Goal: Task Accomplishment & Management: Manage account settings

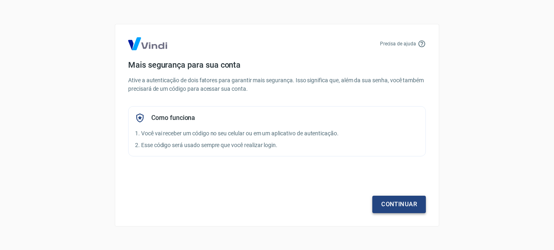
click at [410, 206] on link "Continuar" at bounding box center [399, 204] width 54 height 17
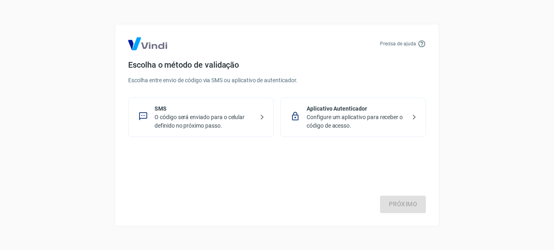
click at [200, 118] on p "O código será enviado para o celular definido no próximo passo." at bounding box center [204, 121] width 99 height 17
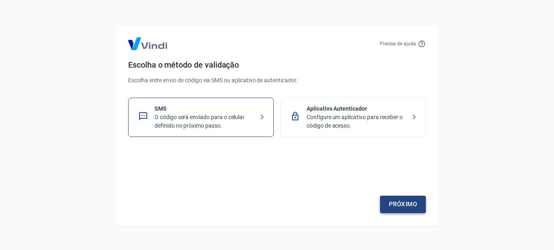
click at [404, 208] on link "Próximo" at bounding box center [403, 204] width 46 height 17
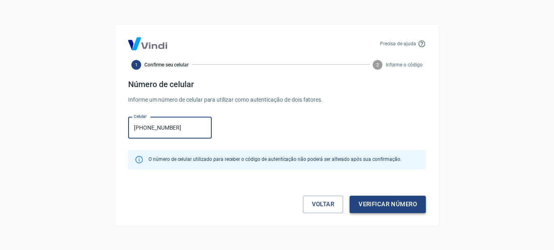
type input "(11) 98575-0044"
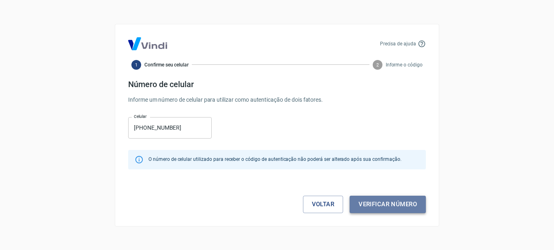
click at [390, 204] on button "Verificar número" at bounding box center [388, 204] width 76 height 17
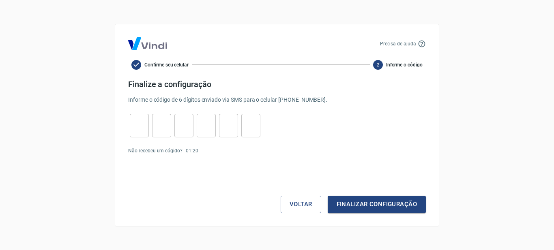
click at [138, 123] on input "tel" at bounding box center [139, 125] width 19 height 17
type input "7"
type input "6"
type input "5"
type input "4"
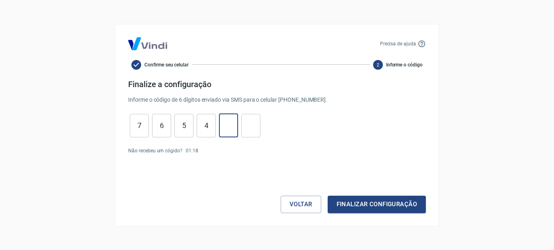
type input "9"
type input "2"
click at [351, 204] on button "Finalizar configuração" at bounding box center [377, 204] width 98 height 17
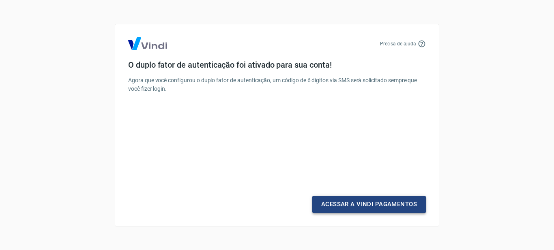
click at [363, 201] on link "Acessar a Vindi Pagamentos" at bounding box center [369, 204] width 114 height 17
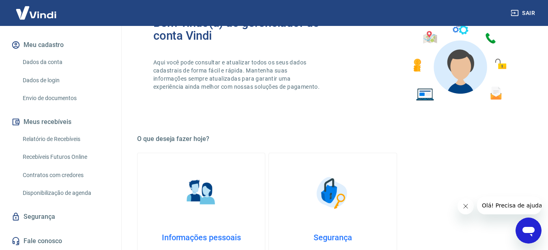
scroll to position [243, 0]
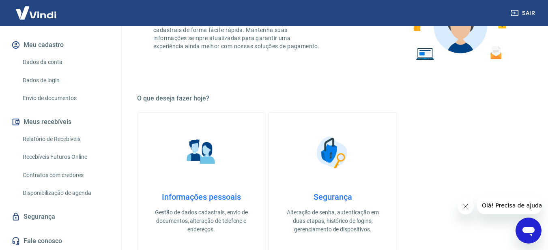
click at [530, 229] on icon "Abrir janela de mensagens" at bounding box center [528, 232] width 12 height 10
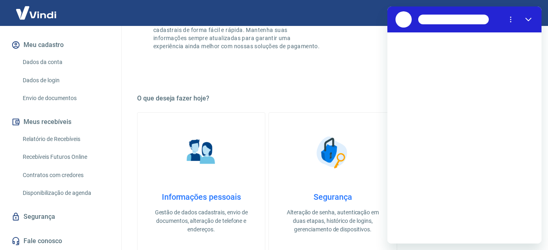
scroll to position [0, 0]
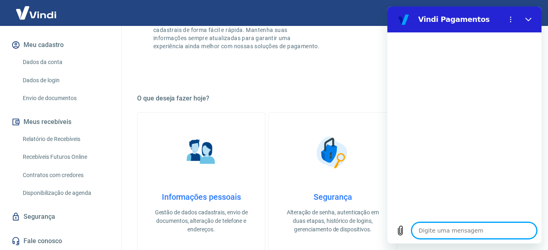
type textarea "o"
type textarea "x"
type textarea "ol"
type textarea "x"
type textarea "olá"
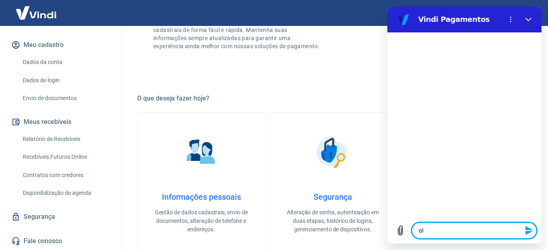
type textarea "x"
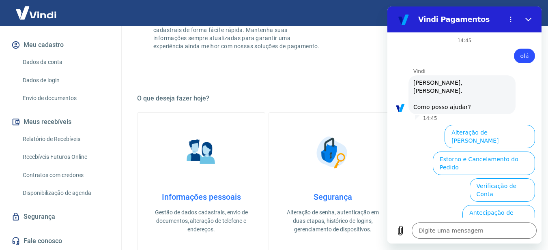
type textarea "x"
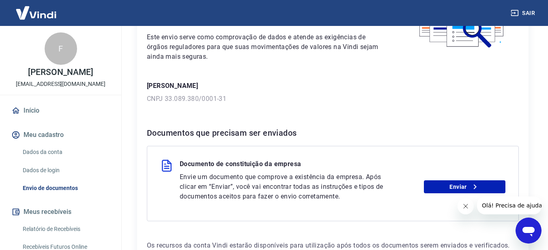
scroll to position [122, 0]
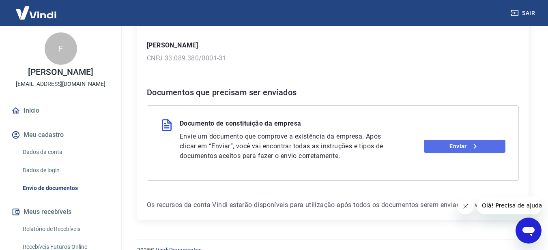
click at [466, 150] on link "Enviar" at bounding box center [465, 146] width 82 height 13
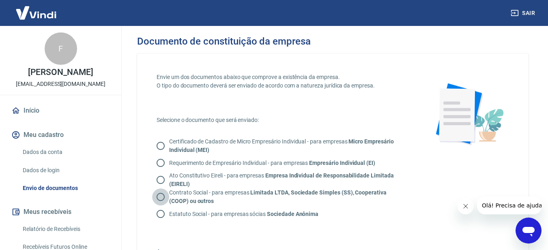
click at [159, 197] on input "Contrato Social - para empresas Limitada LTDA, Sociedade Simples (SS), Cooperat…" at bounding box center [160, 197] width 17 height 17
radio input "true"
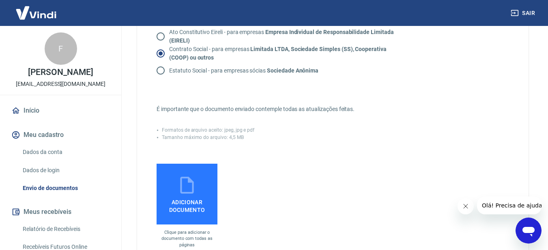
scroll to position [162, 0]
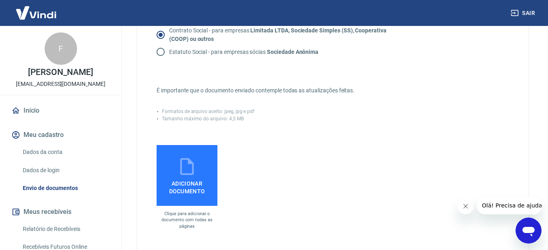
click at [192, 174] on icon at bounding box center [186, 166] width 13 height 17
click at [0, 0] on input "Adicionar documento" at bounding box center [0, 0] width 0 height 0
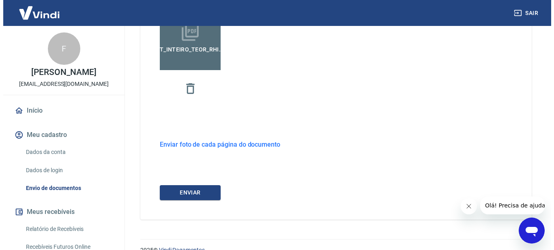
scroll to position [312, 0]
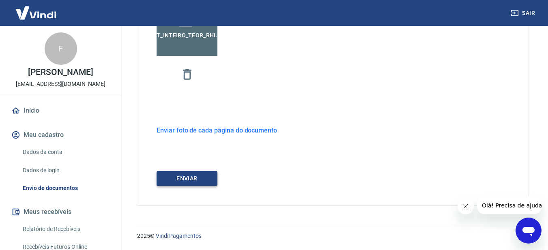
click at [194, 177] on button "ENVIAR" at bounding box center [187, 178] width 61 height 15
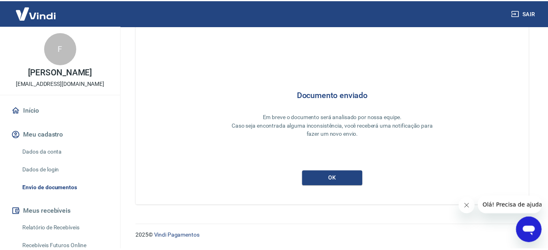
scroll to position [31, 0]
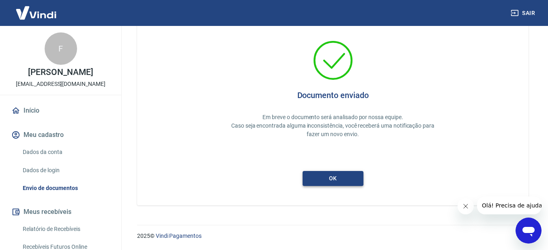
click at [337, 179] on button "ok" at bounding box center [333, 178] width 61 height 15
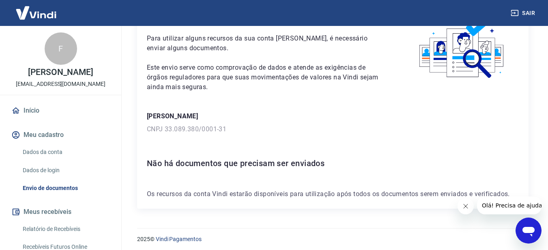
scroll to position [54, 0]
